Goal: Information Seeking & Learning: Check status

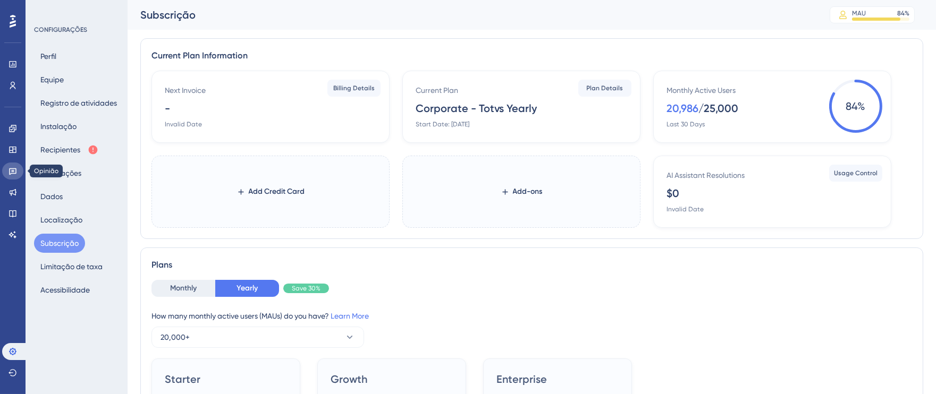
click at [12, 174] on icon at bounding box center [13, 171] width 9 height 9
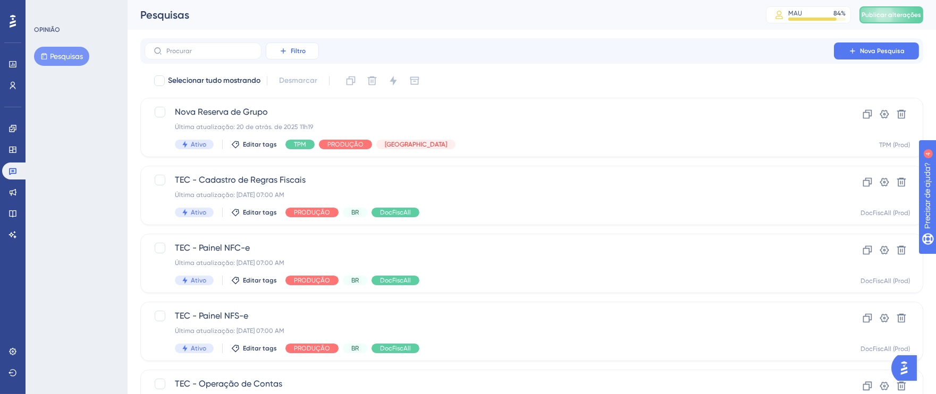
click at [295, 53] on font "Filtro" at bounding box center [298, 50] width 15 height 7
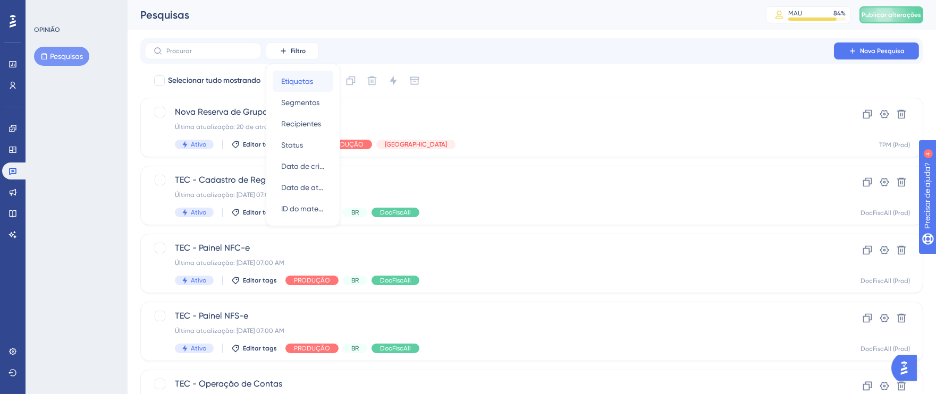
click at [301, 84] on font "Etiquetas" at bounding box center [297, 81] width 32 height 9
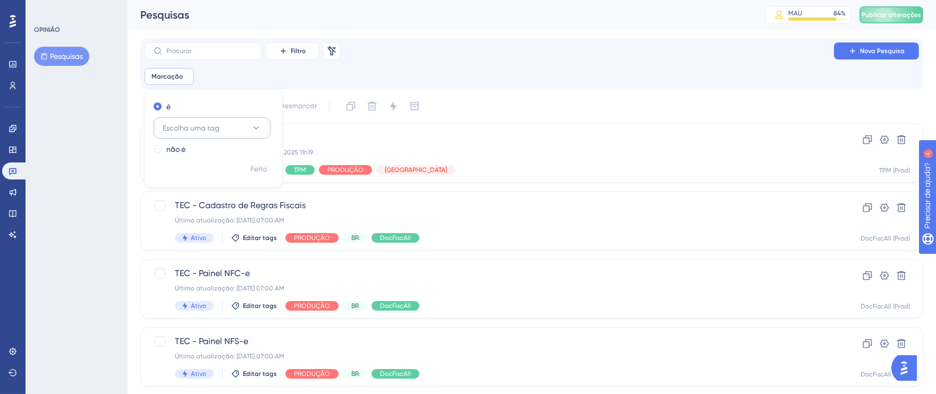
click at [260, 124] on icon at bounding box center [256, 128] width 11 height 11
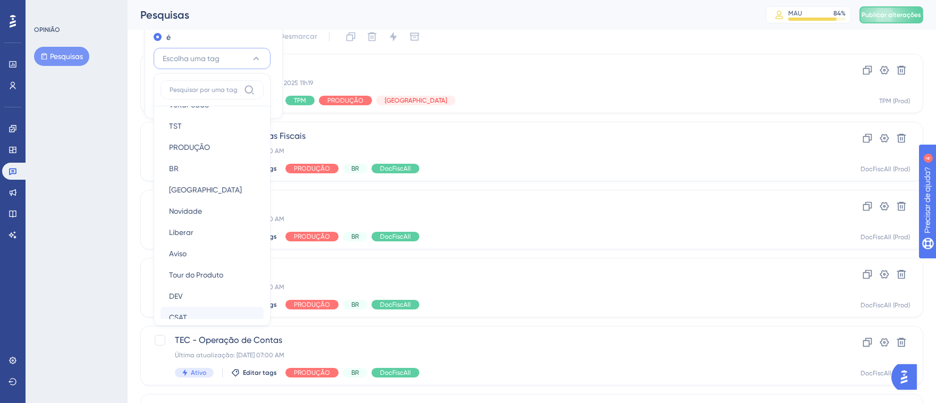
scroll to position [183, 0]
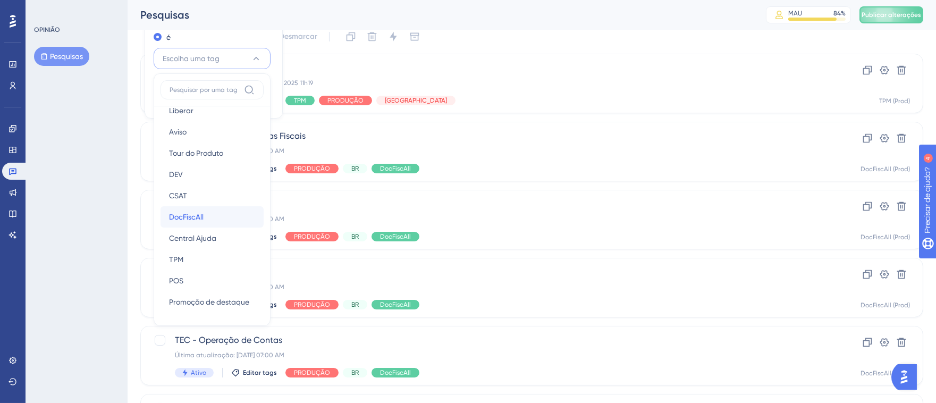
click at [216, 216] on div "DocFiscAll DocFiscAll" at bounding box center [212, 216] width 86 height 21
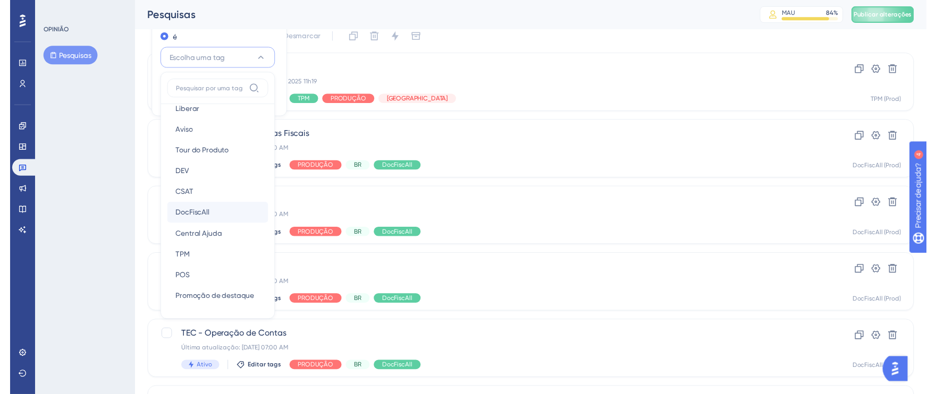
scroll to position [18, 0]
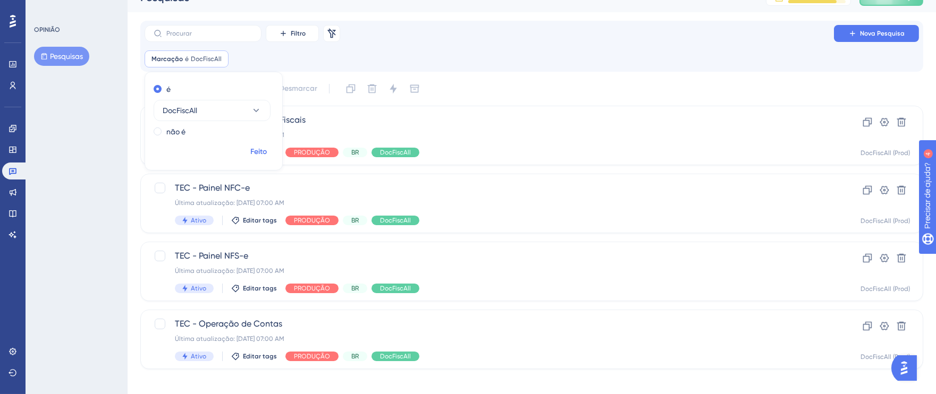
click at [251, 149] on font "Feito" at bounding box center [259, 151] width 16 height 9
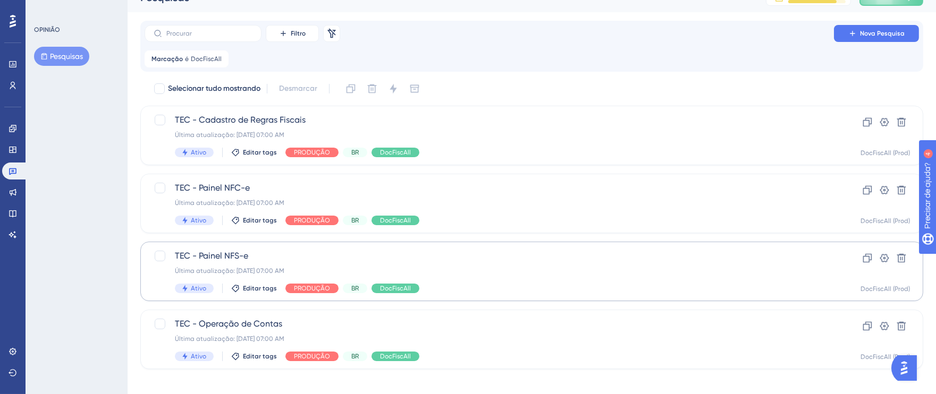
scroll to position [27, 0]
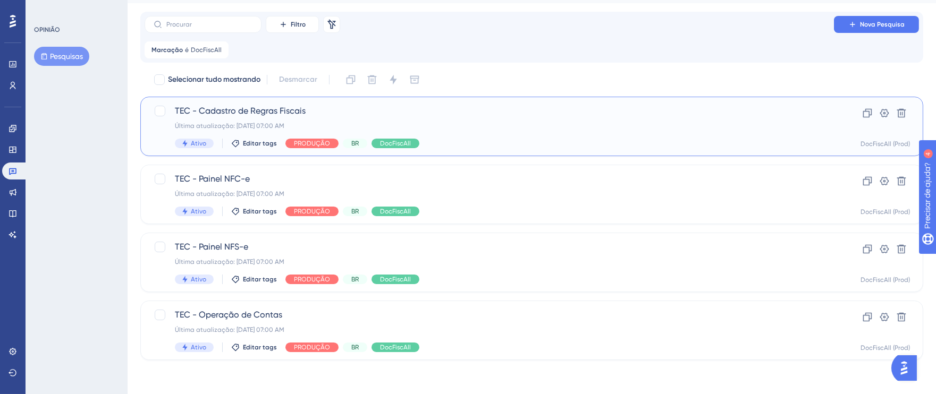
click at [618, 123] on div "Última atualização: [DATE] 07:00 AM" at bounding box center [489, 126] width 629 height 9
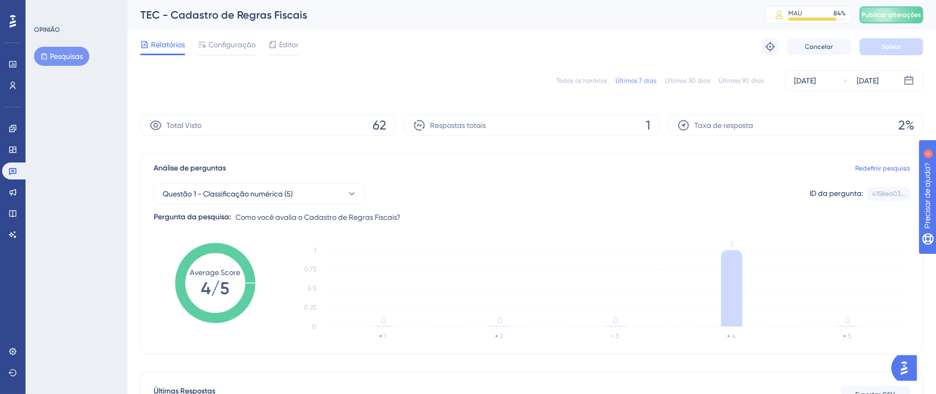
click at [586, 84] on div "Todos os horários" at bounding box center [581, 81] width 50 height 9
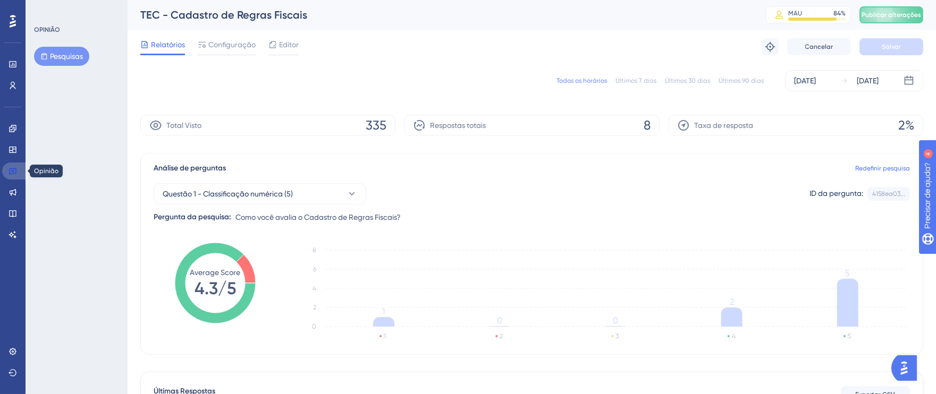
click at [5, 172] on link at bounding box center [15, 171] width 26 height 17
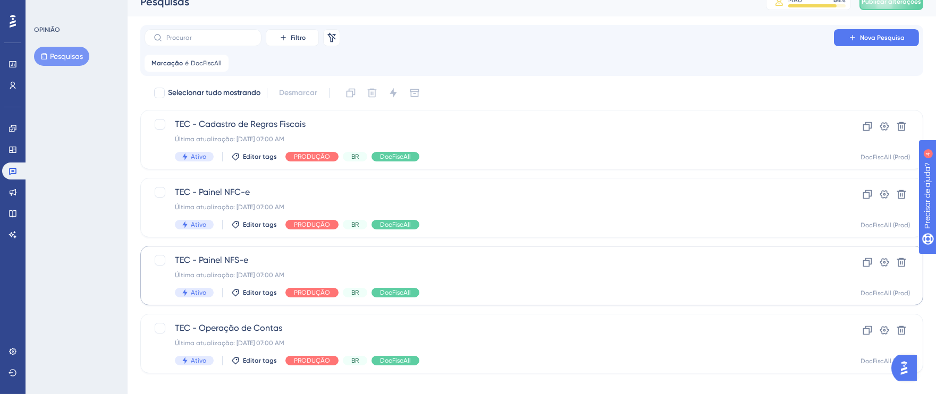
scroll to position [27, 0]
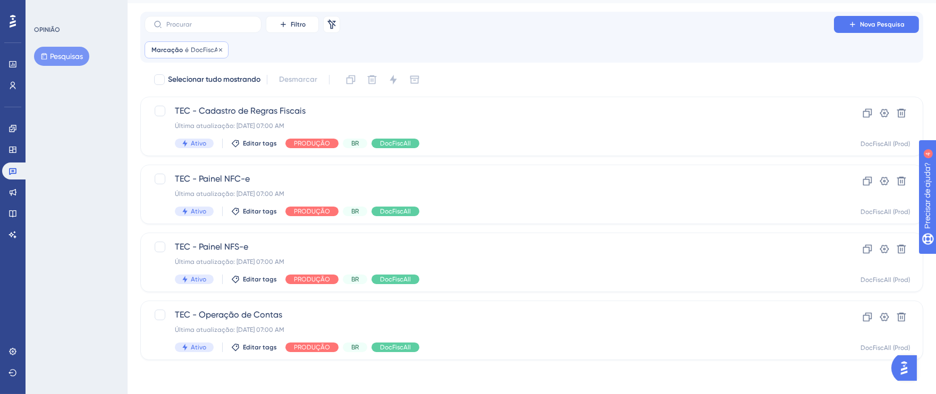
click at [193, 49] on font "DocFiscAll" at bounding box center [206, 49] width 31 height 7
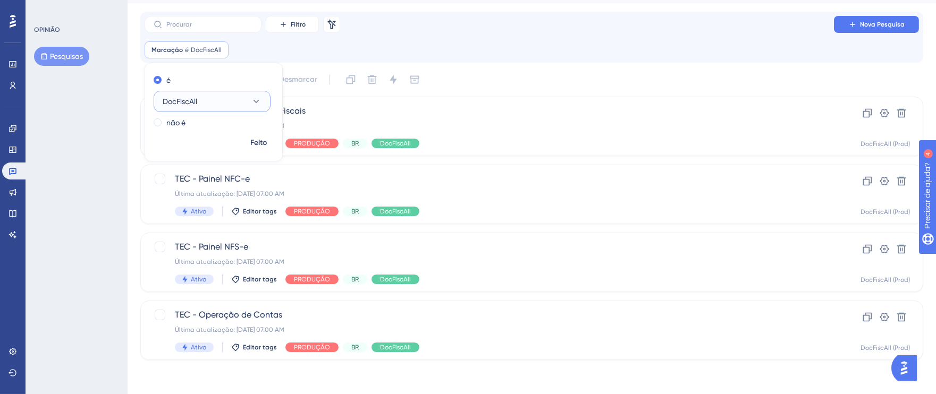
click at [233, 104] on button "DocFiscAll" at bounding box center [212, 101] width 117 height 21
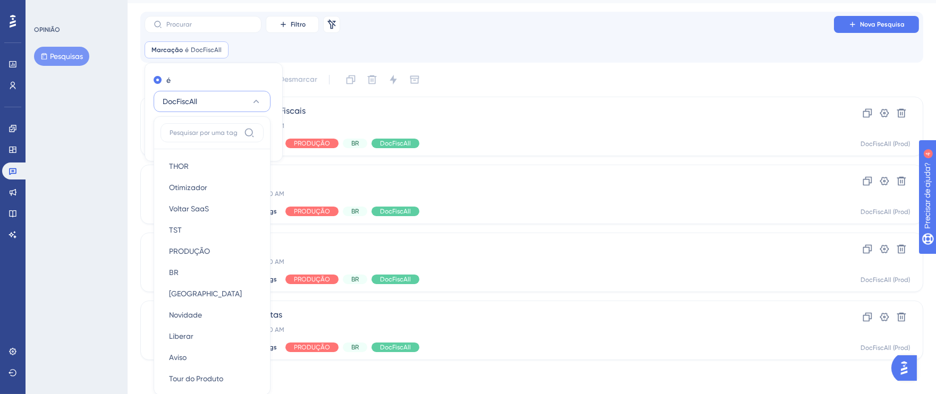
scroll to position [82, 0]
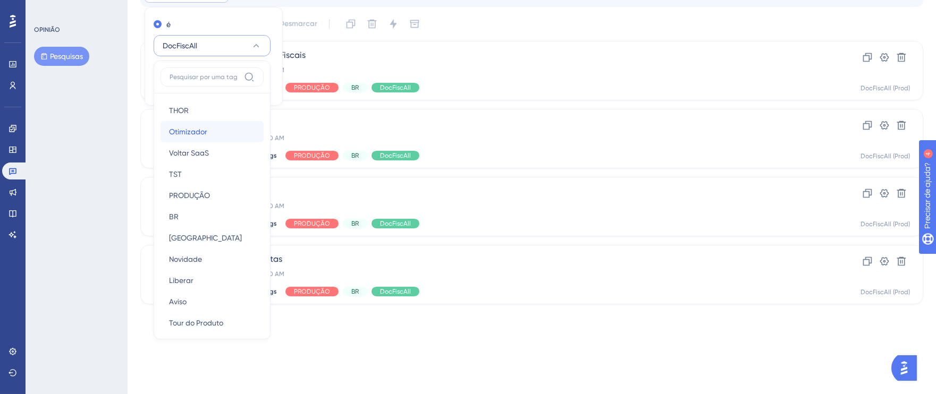
click at [207, 137] on span "Otimizador" at bounding box center [188, 131] width 38 height 13
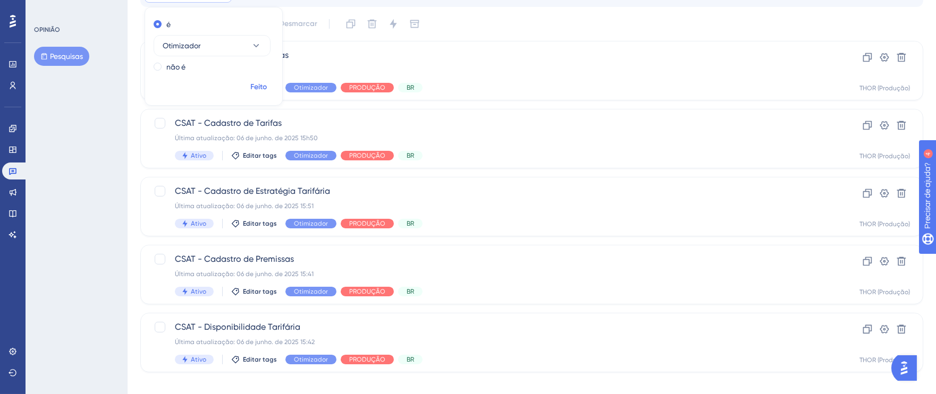
click at [262, 84] on font "Feito" at bounding box center [259, 86] width 16 height 9
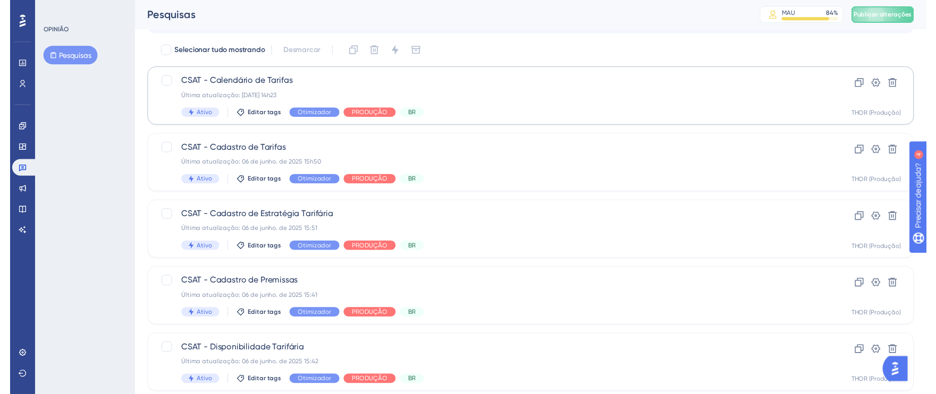
scroll to position [0, 0]
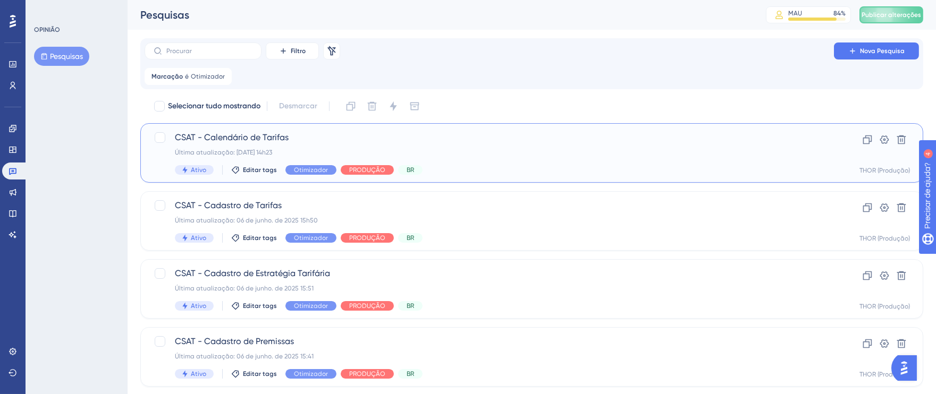
click at [561, 156] on div "Última atualização: [DATE] 14h23" at bounding box center [489, 152] width 629 height 9
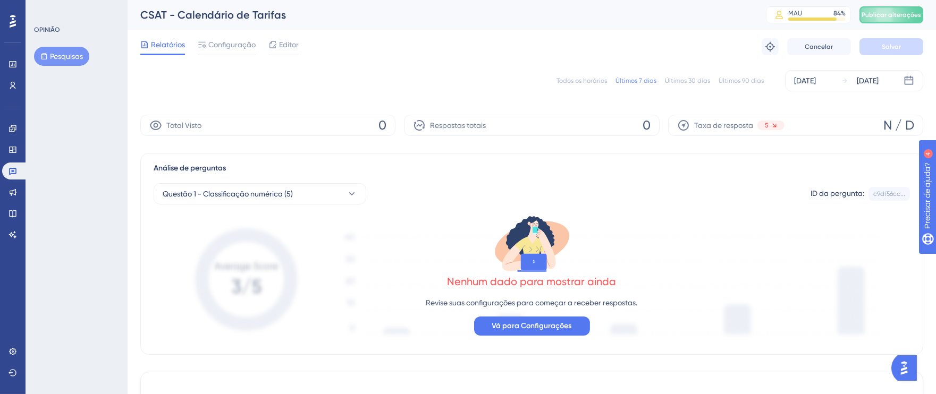
click at [573, 81] on font "Todos os horários" at bounding box center [581, 80] width 50 height 7
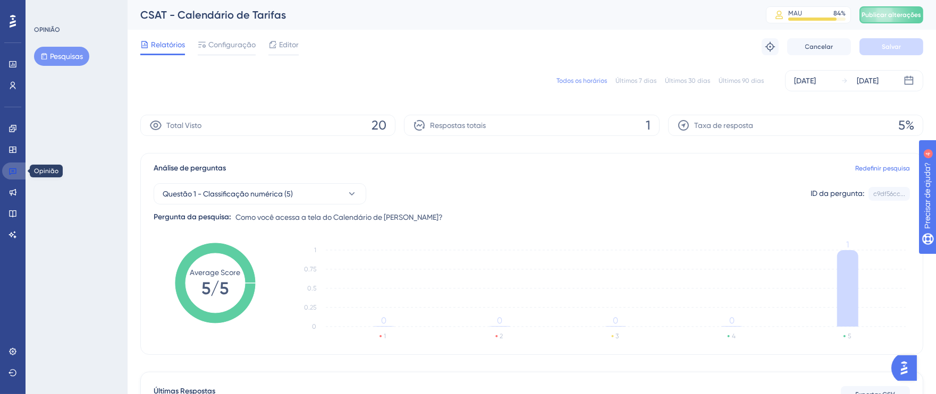
click at [16, 176] on link at bounding box center [15, 171] width 26 height 17
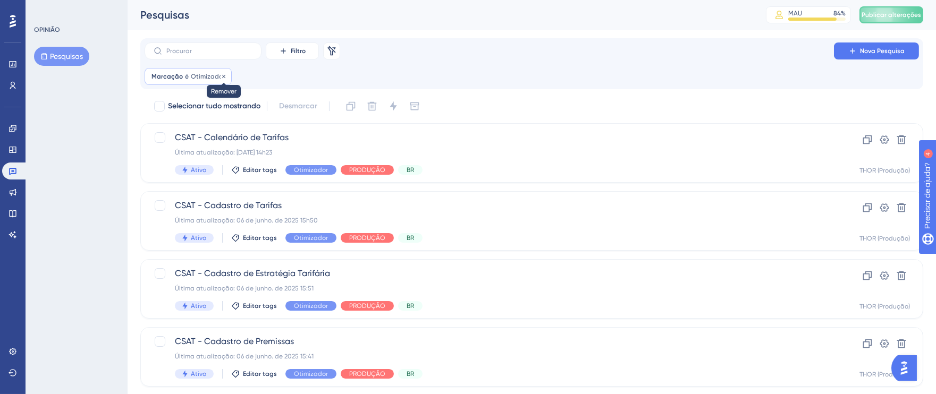
click at [221, 77] on icon at bounding box center [224, 76] width 6 height 6
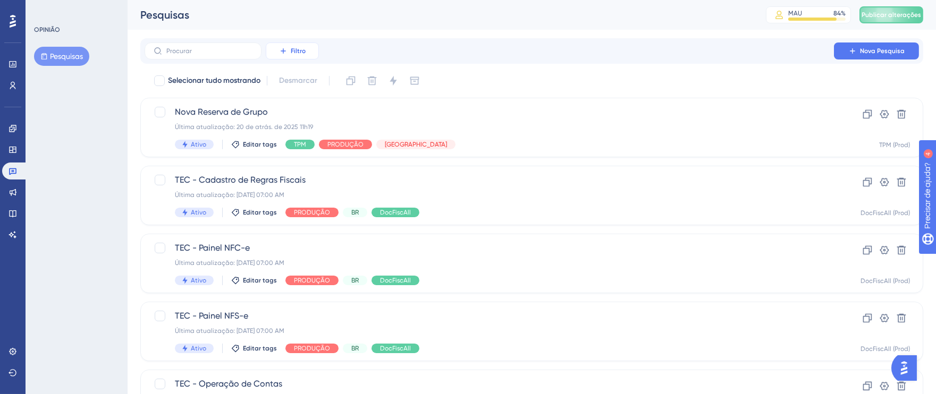
click at [295, 52] on font "Filtro" at bounding box center [298, 50] width 15 height 7
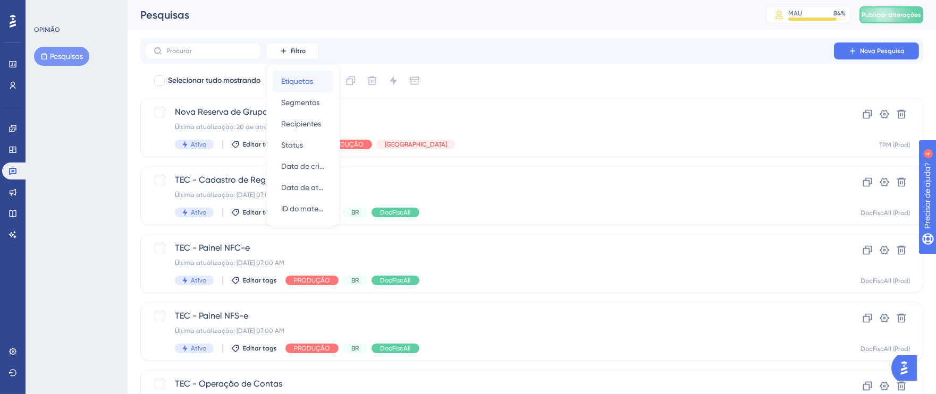
click at [293, 77] on font "Etiquetas" at bounding box center [297, 81] width 32 height 9
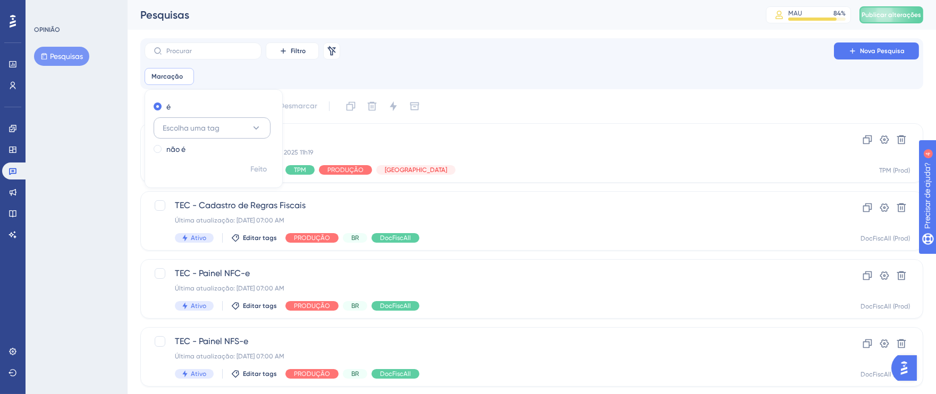
click at [209, 126] on font "Escolha uma tag" at bounding box center [191, 128] width 57 height 9
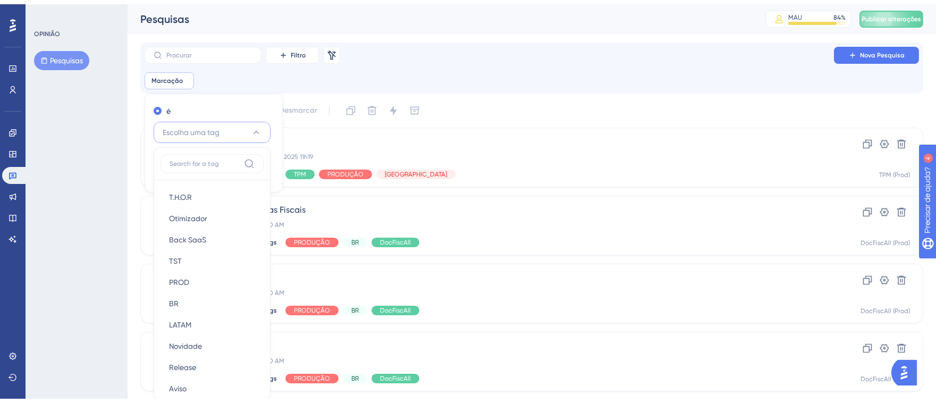
scroll to position [72, 0]
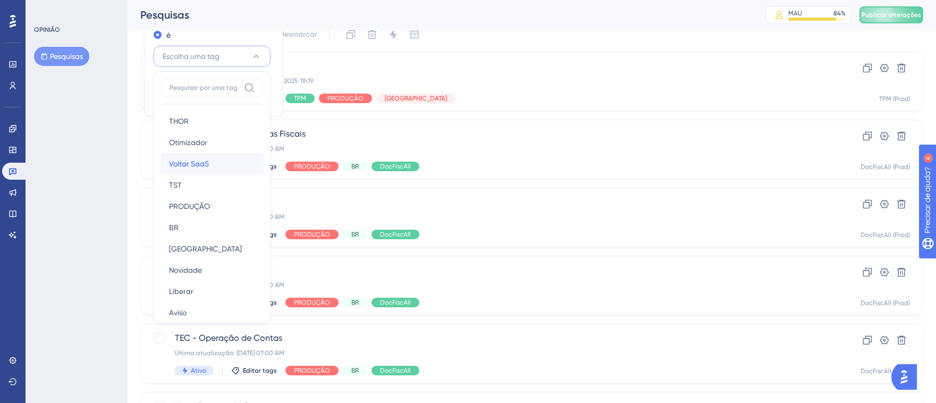
click at [198, 164] on font "Voltar SaaS" at bounding box center [189, 163] width 40 height 9
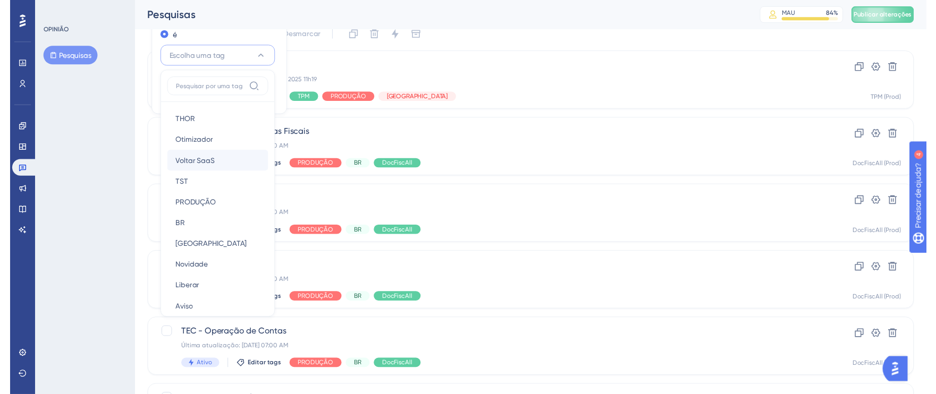
scroll to position [18, 0]
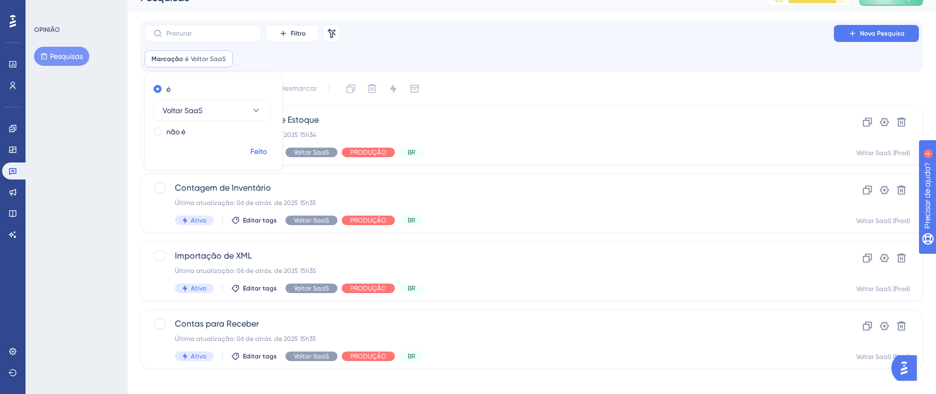
click at [264, 147] on font "Feito" at bounding box center [259, 151] width 16 height 9
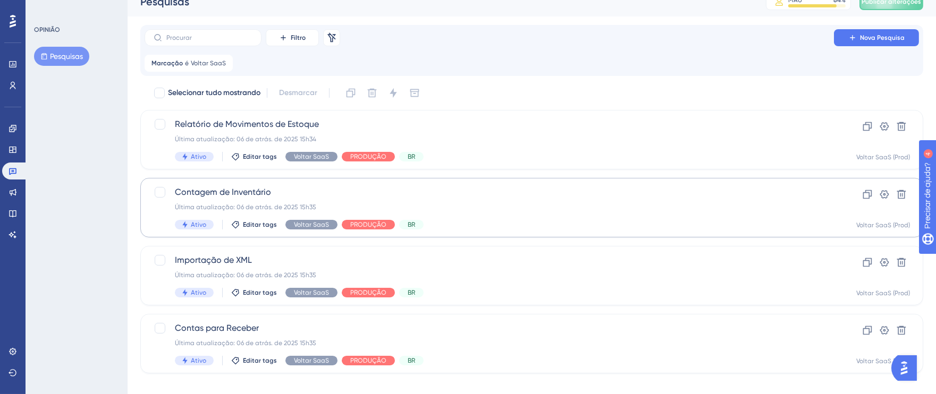
scroll to position [0, 0]
